Goal: Navigation & Orientation: Find specific page/section

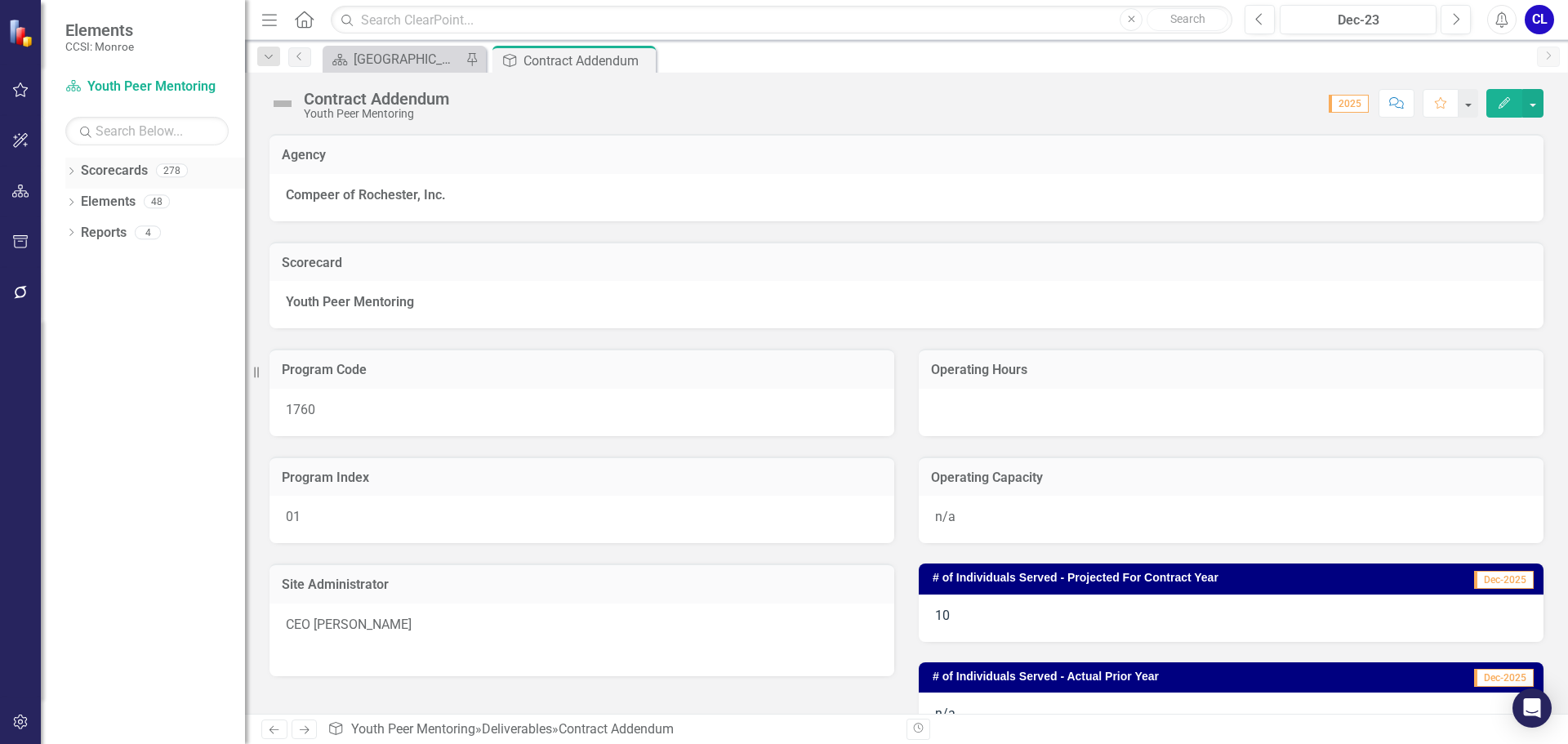
click at [72, 173] on icon "Dropdown" at bounding box center [71, 173] width 11 height 9
click at [79, 201] on icon "Dropdown" at bounding box center [79, 200] width 12 height 10
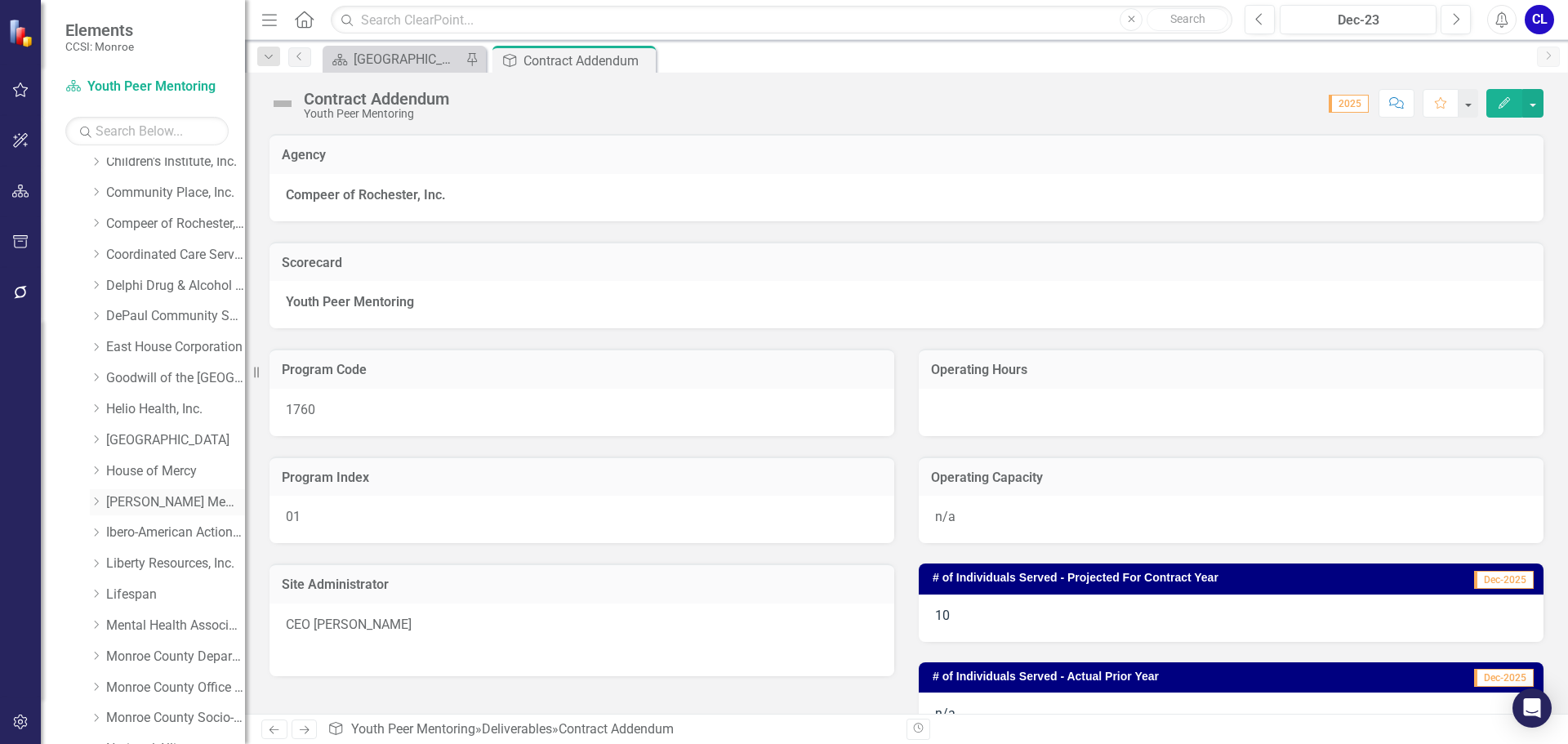
scroll to position [245, 0]
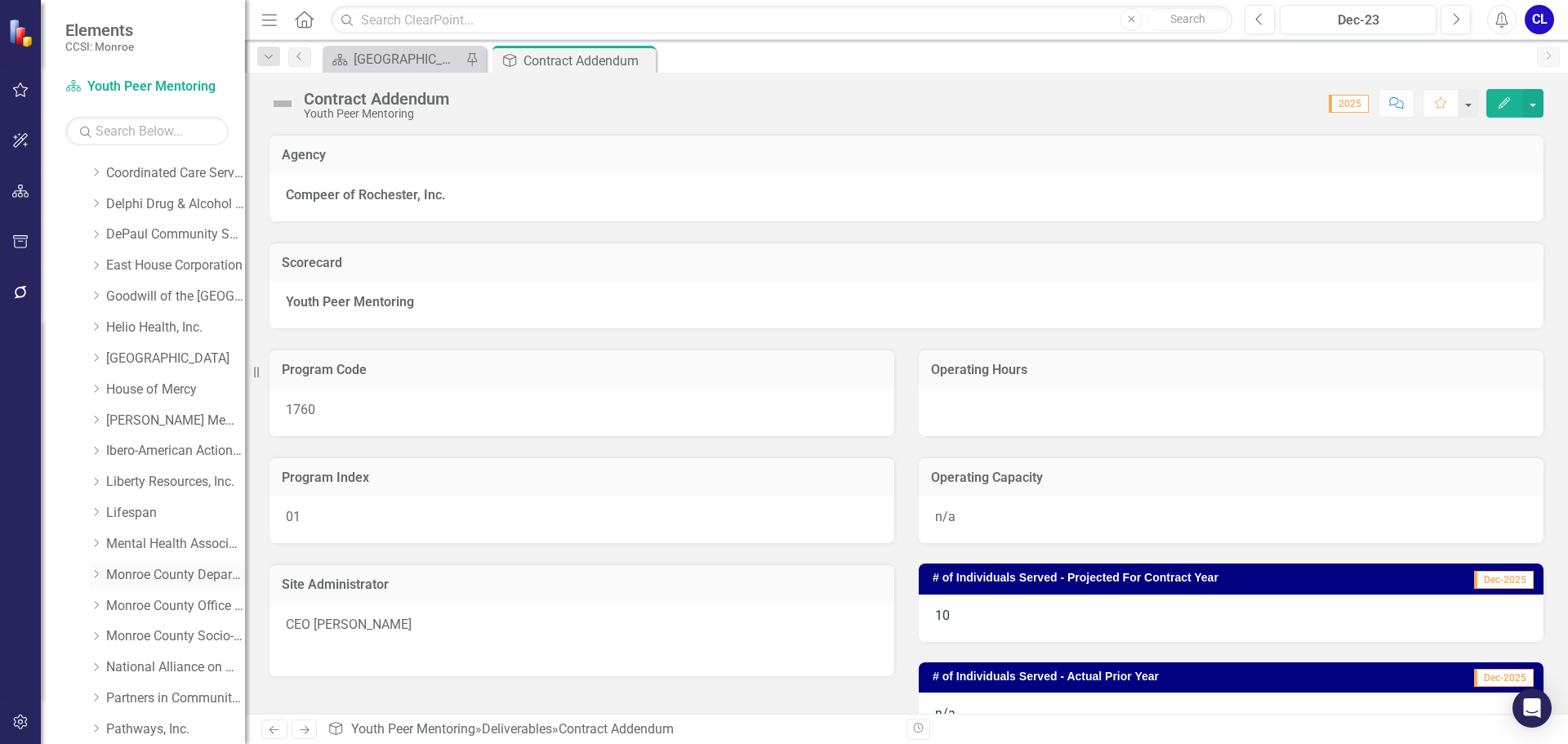
click at [154, 575] on link "Monroe County Department of Social Services" at bounding box center [175, 575] width 139 height 19
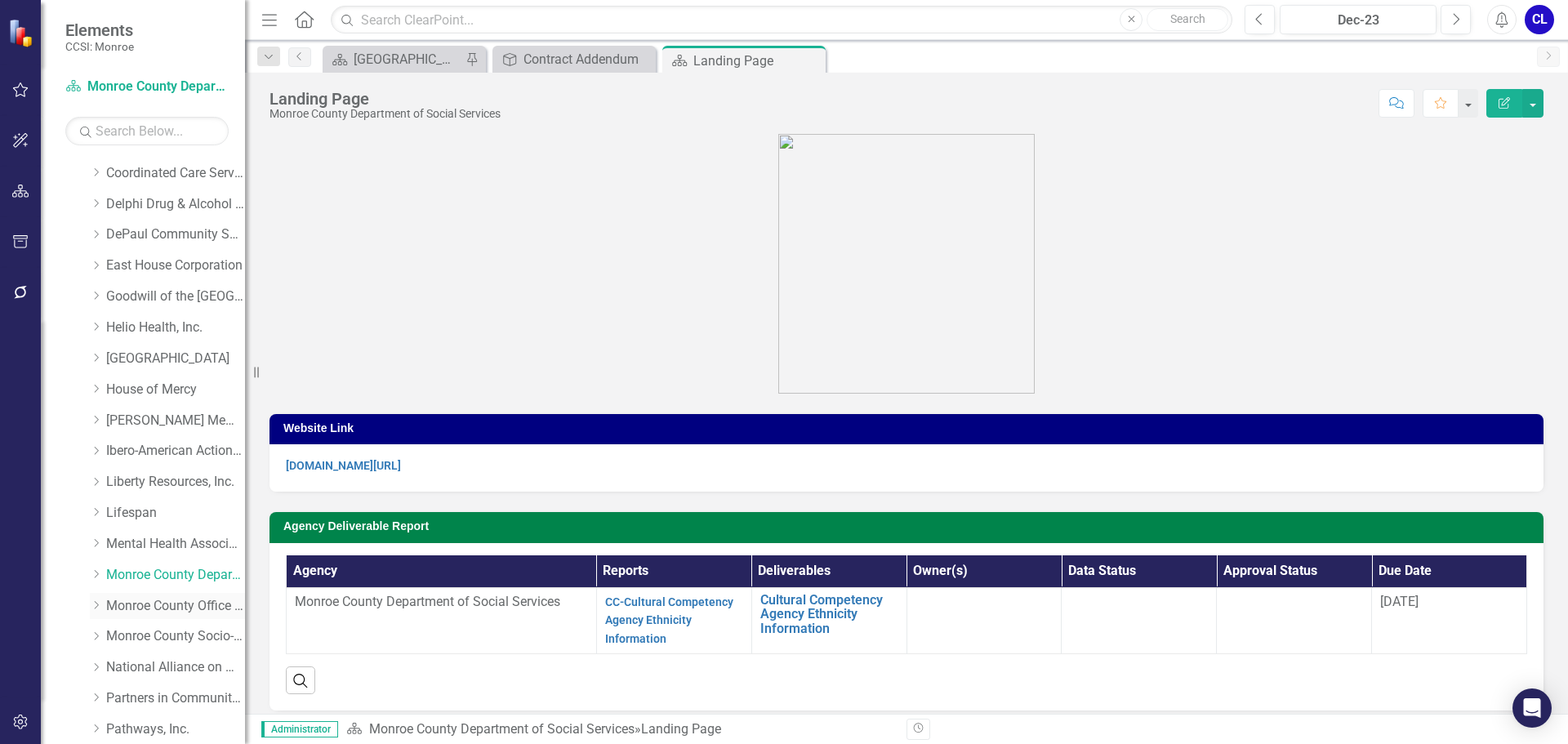
click at [148, 601] on link "Monroe County Office of Mental Health" at bounding box center [175, 606] width 139 height 19
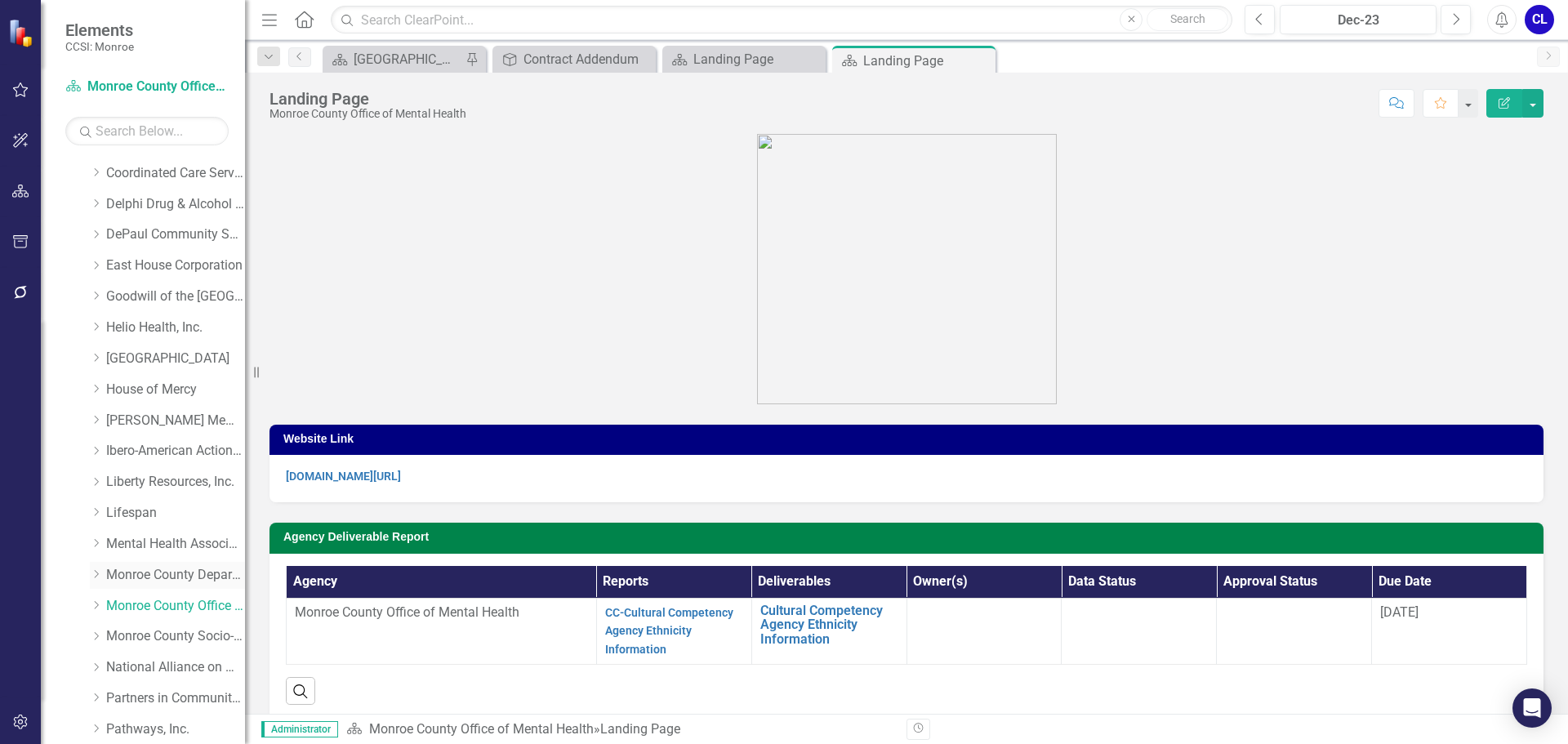
click at [158, 571] on link "Monroe County Department of Social Services" at bounding box center [175, 575] width 139 height 19
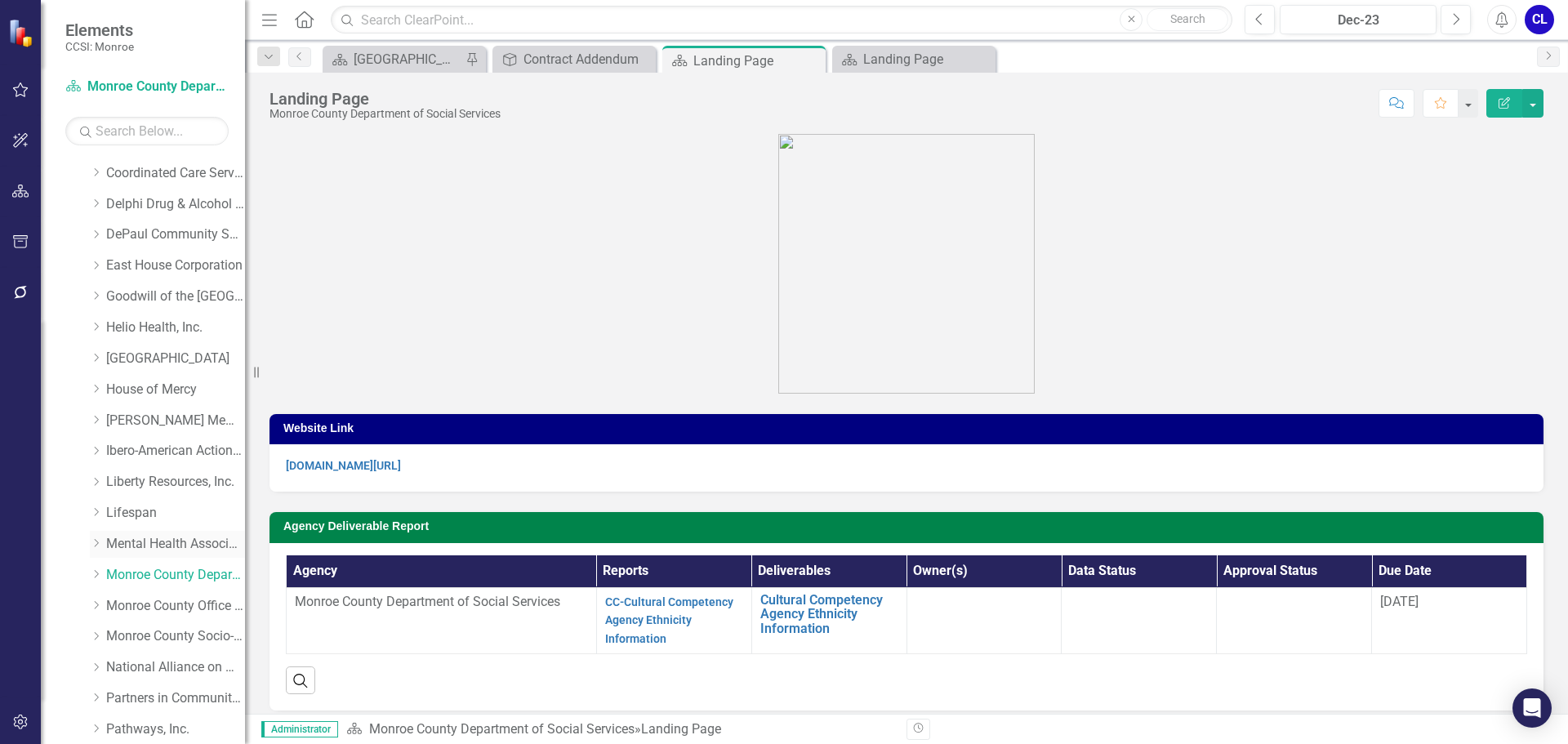
click at [175, 543] on link "Mental Health Association" at bounding box center [175, 545] width 139 height 19
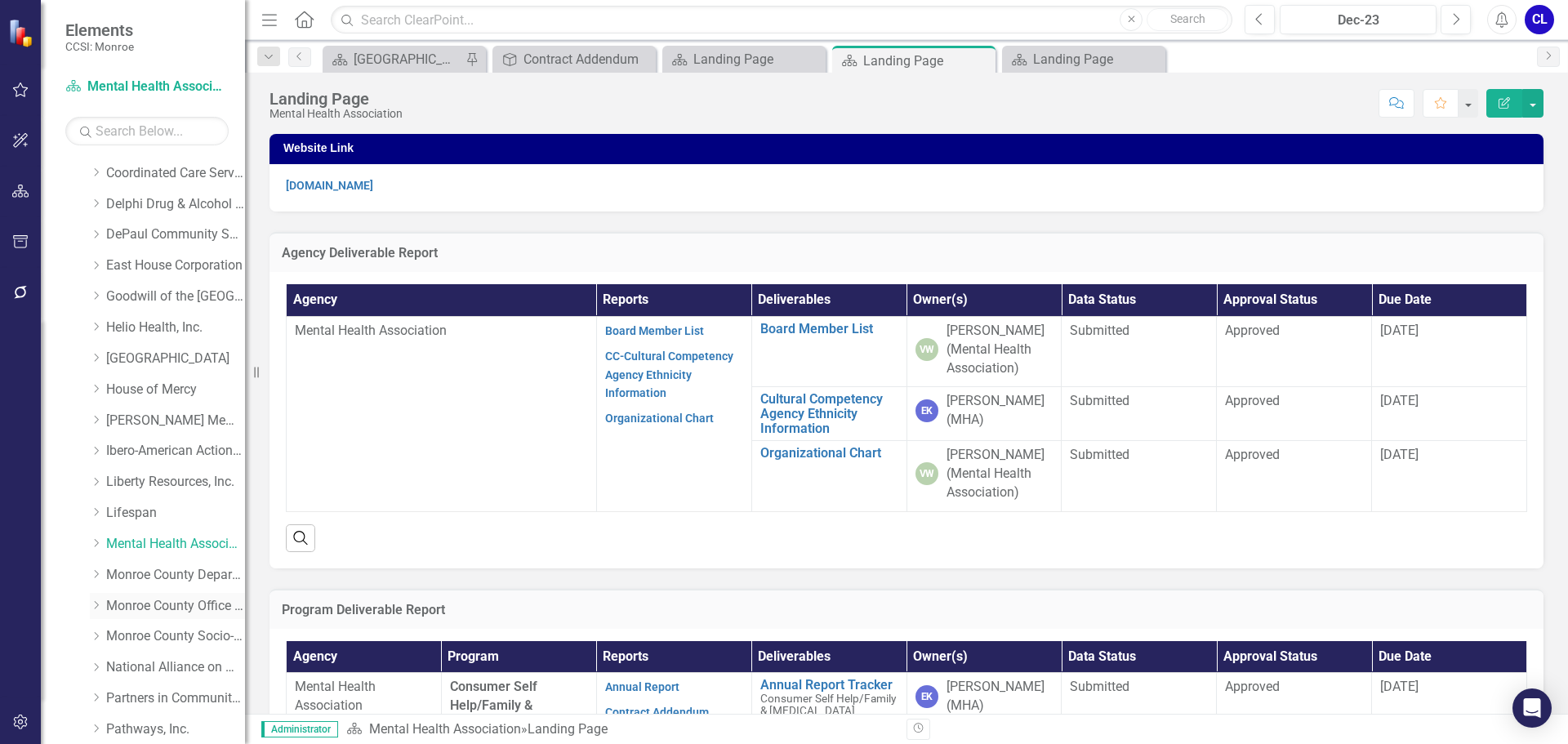
click at [163, 609] on link "Monroe County Office of Mental Health" at bounding box center [175, 606] width 139 height 19
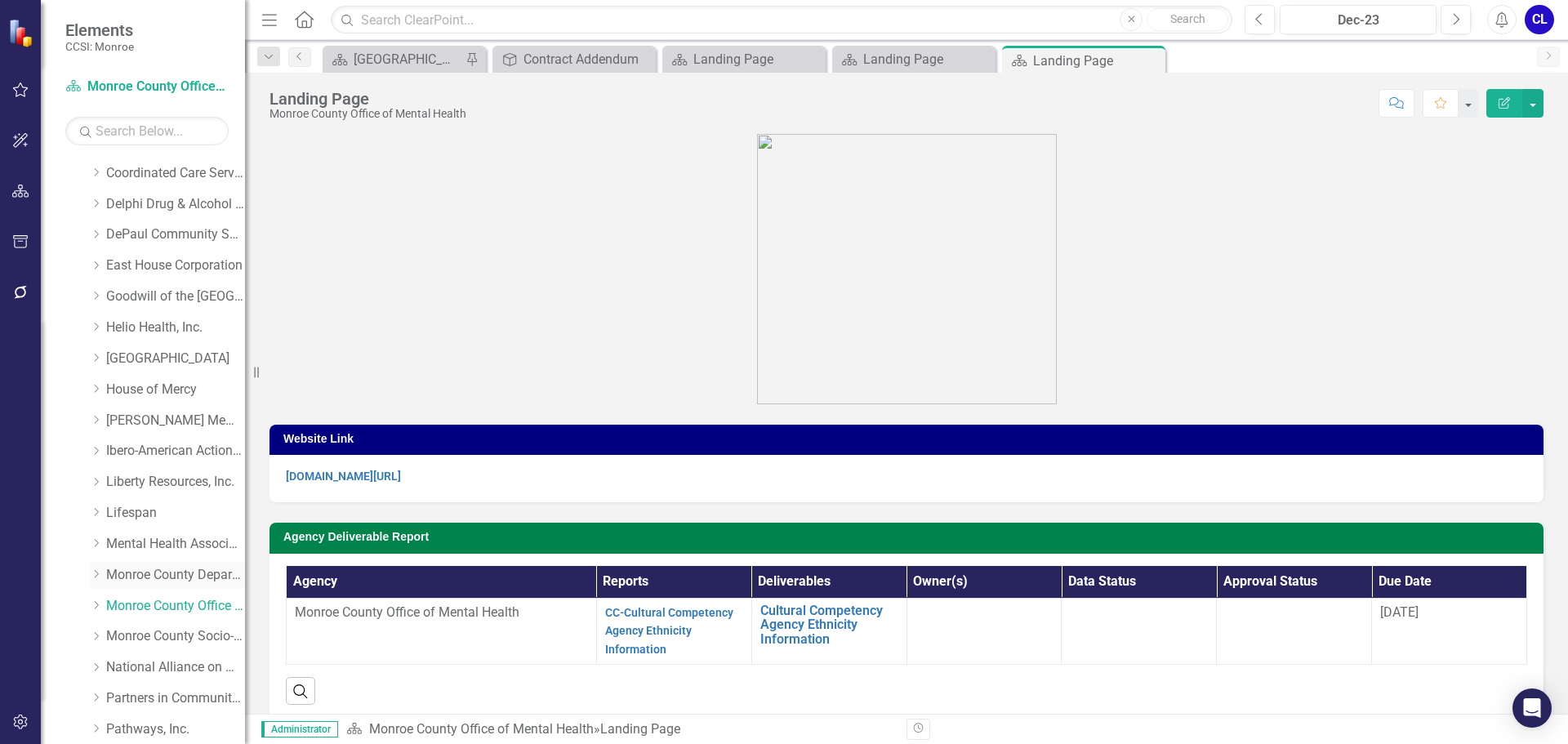
click at [164, 569] on link "Monroe County Department of Social Services" at bounding box center [175, 575] width 139 height 19
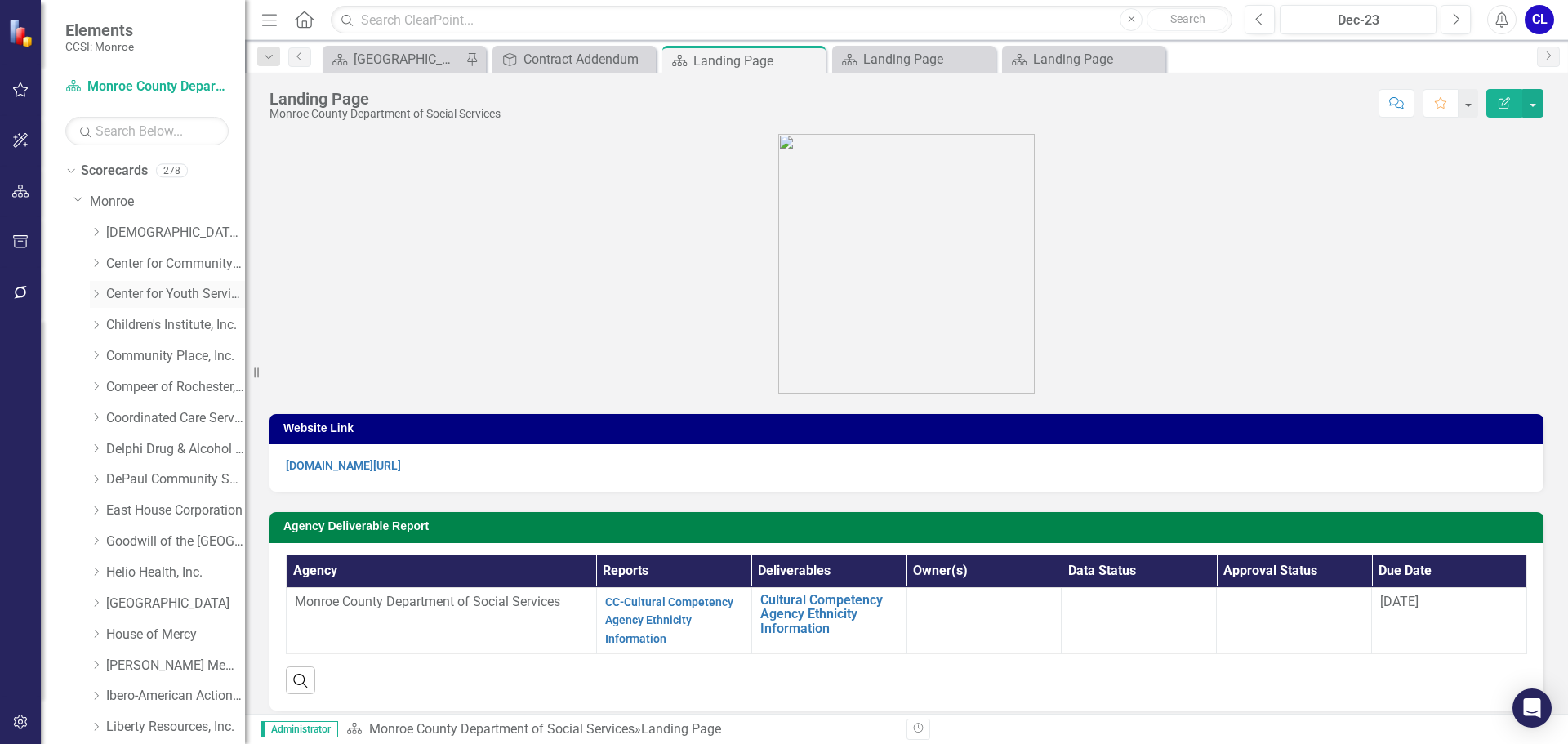
click at [95, 296] on icon "Dropdown" at bounding box center [96, 294] width 12 height 10
click at [180, 381] on link "Monroe Ave - Primary CD Prevention" at bounding box center [184, 388] width 122 height 19
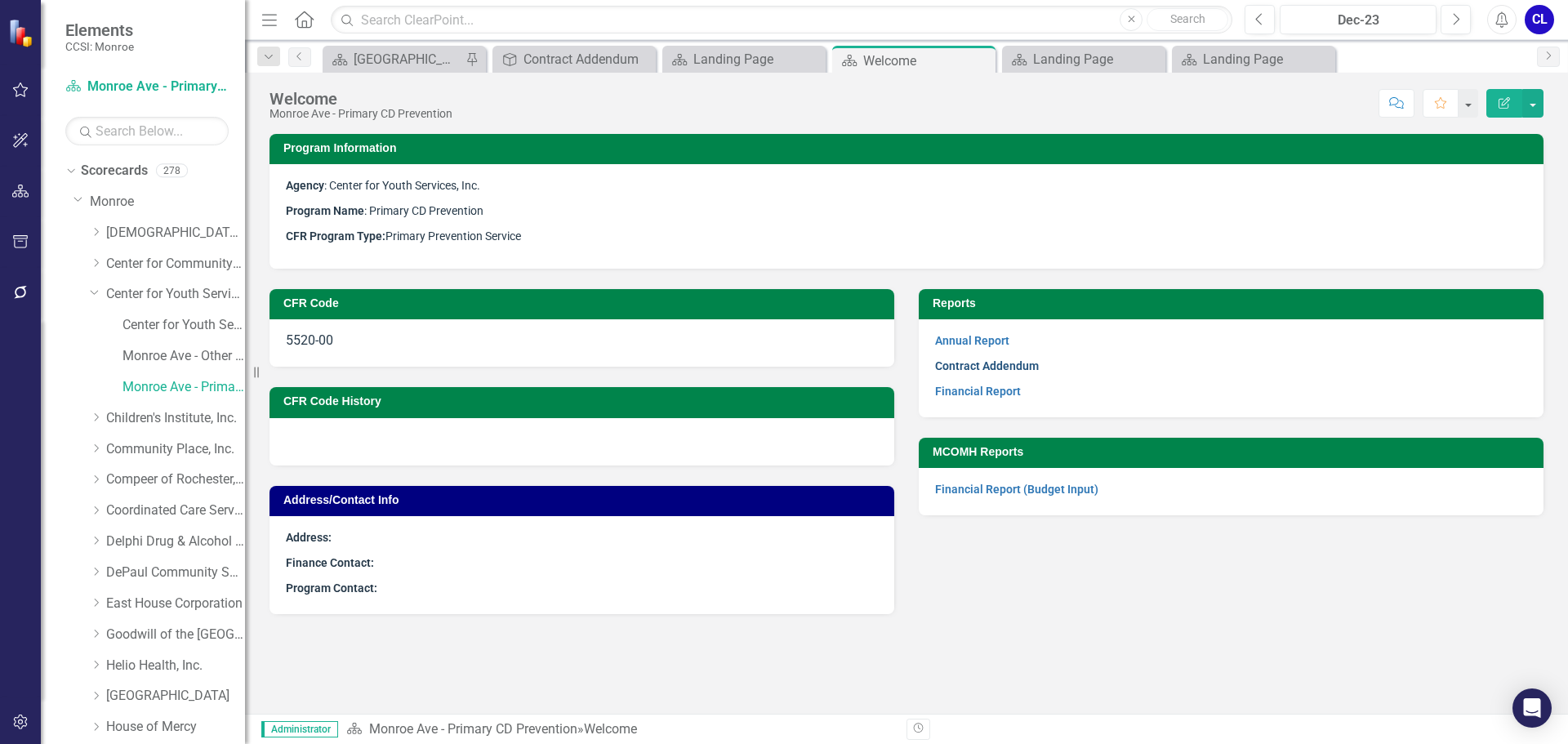
click at [972, 367] on link "Contract Addendum" at bounding box center [987, 366] width 104 height 13
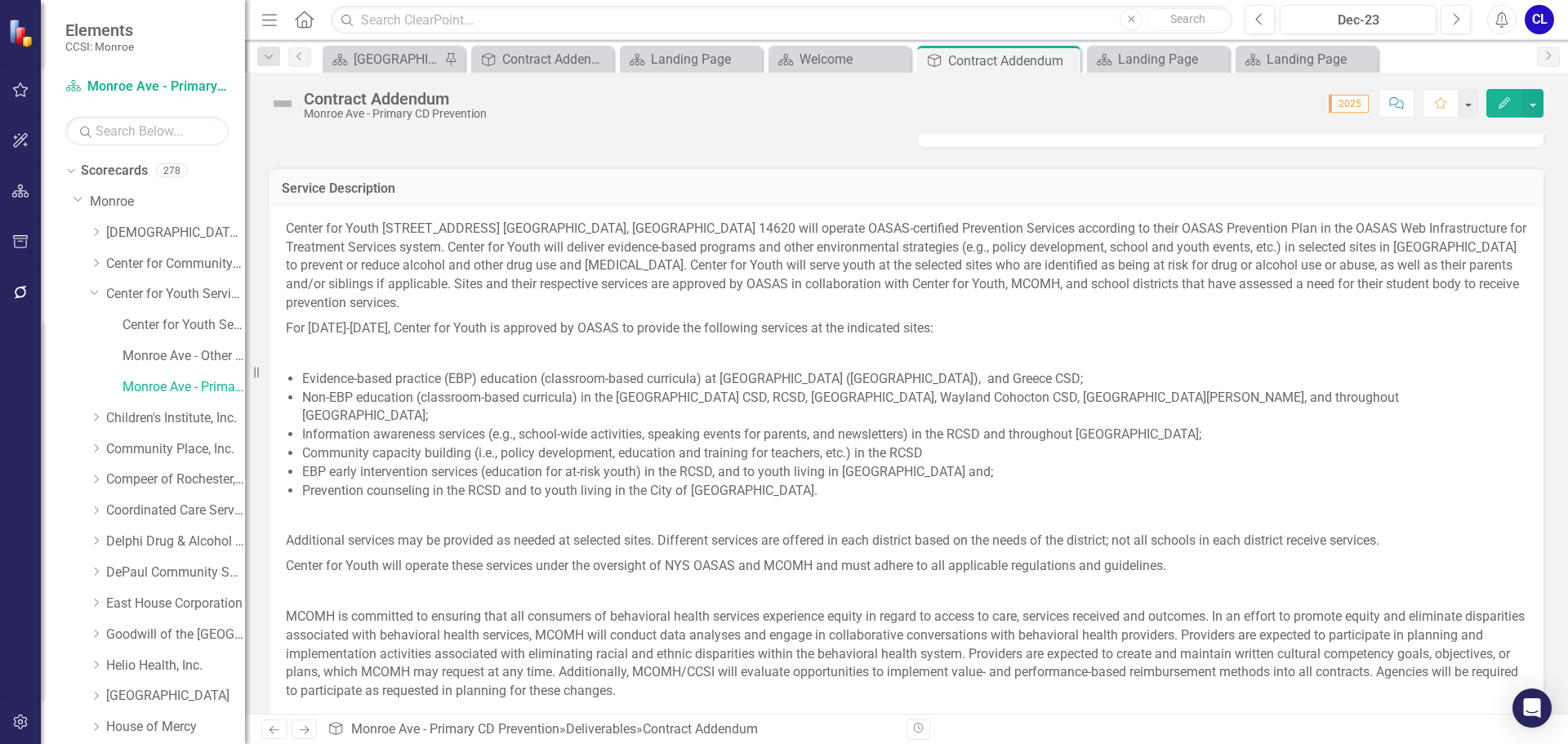
scroll to position [653, 0]
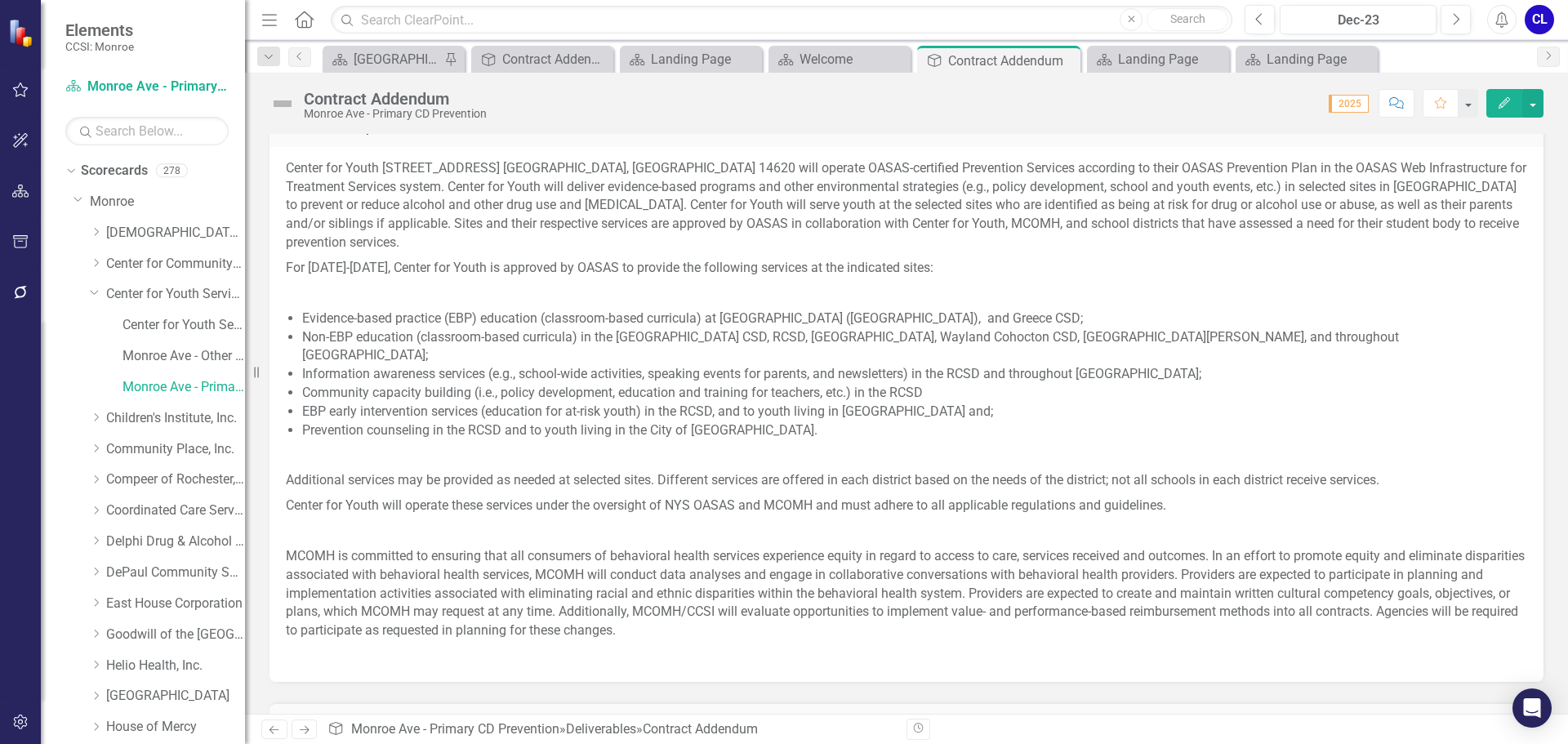
click at [1052, 472] on span "Additional services may be provided as needed at selected sites. Different serv…" at bounding box center [832, 480] width 1094 height 16
